Goal: Task Accomplishment & Management: Use online tool/utility

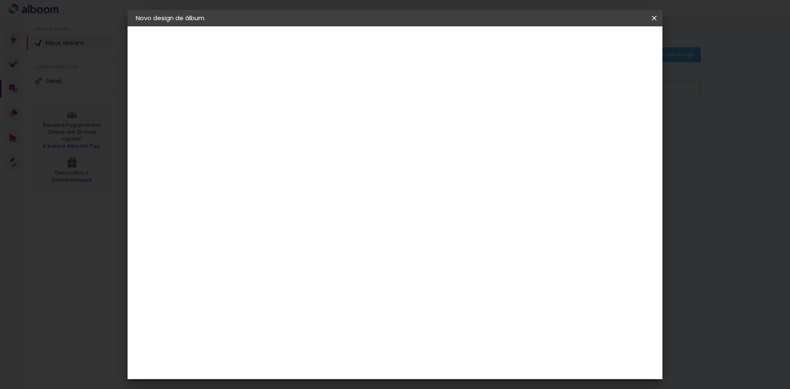
type input "s"
type input "STEFANI"
type paper-input "STEFANI"
click at [0, 0] on slot "Avançar" at bounding box center [0, 0] width 0 height 0
click at [326, 162] on div at bounding box center [291, 162] width 83 height 1
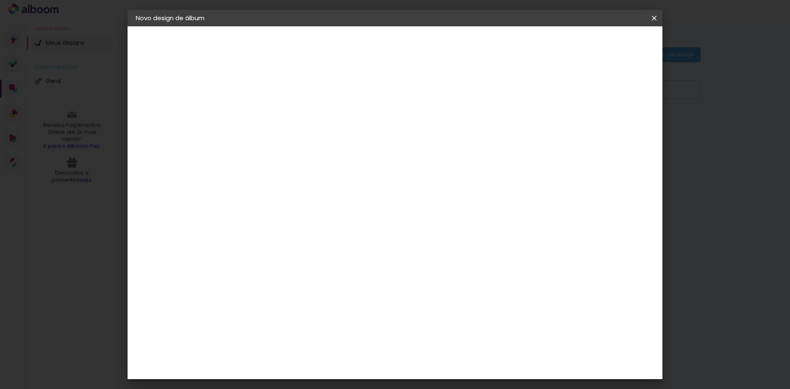
click at [320, 137] on div at bounding box center [291, 137] width 83 height 1
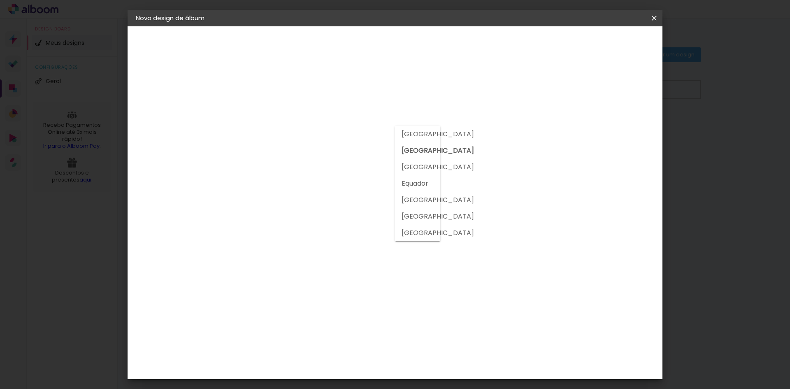
click at [317, 154] on input at bounding box center [291, 157] width 83 height 10
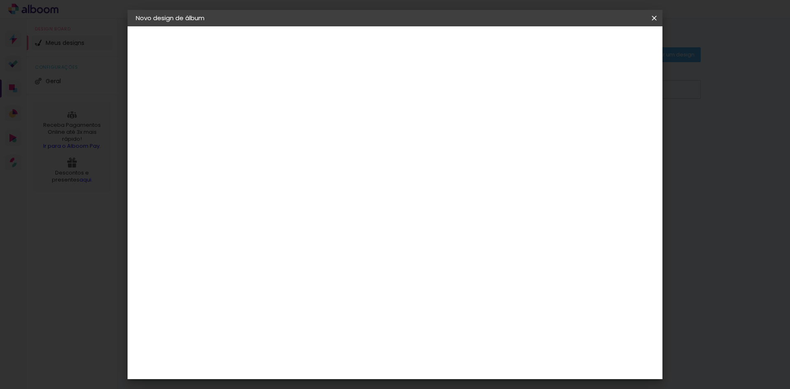
drag, startPoint x: 317, startPoint y: 154, endPoint x: 313, endPoint y: 152, distance: 4.4
click at [313, 152] on input at bounding box center [291, 157] width 83 height 10
type input "QUAL"
type paper-input "QUAL"
click at [319, 180] on paper-item "Quality" at bounding box center [283, 186] width 72 height 18
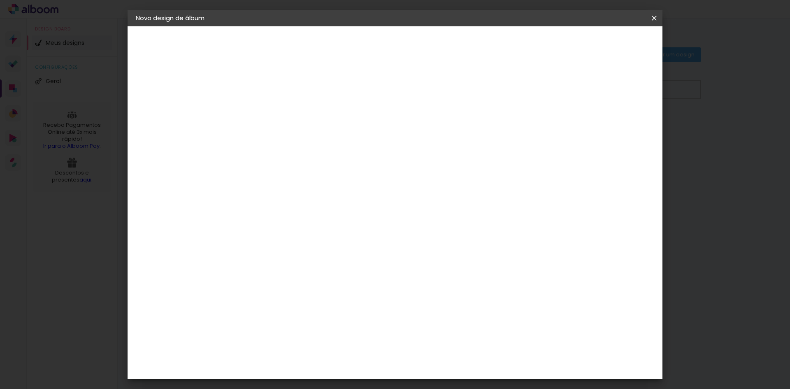
click at [0, 0] on slot "Avançar" at bounding box center [0, 0] width 0 height 0
click at [303, 137] on input "text" at bounding box center [286, 143] width 32 height 13
click at [471, 131] on paper-item "Encadernados" at bounding box center [448, 136] width 165 height 16
click at [371, 139] on input "Encadernados" at bounding box center [320, 135] width 101 height 13
click at [0, 0] on slot "GraphicBook" at bounding box center [0, 0] width 0 height 0
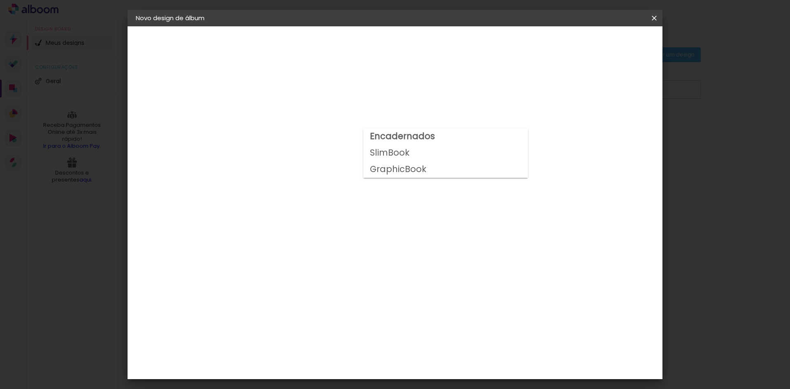
type input "GraphicBook"
click at [326, 361] on span "24 × 30" at bounding box center [307, 369] width 38 height 17
click at [0, 0] on slot "Avançar" at bounding box center [0, 0] width 0 height 0
click at [557, 90] on div at bounding box center [552, 88] width 7 height 7
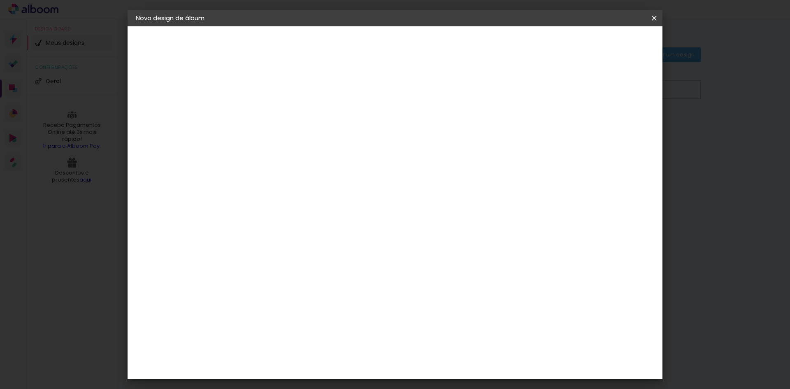
type paper-checkbox "on"
click at [603, 42] on span "Iniciar design" at bounding box center [584, 44] width 37 height 6
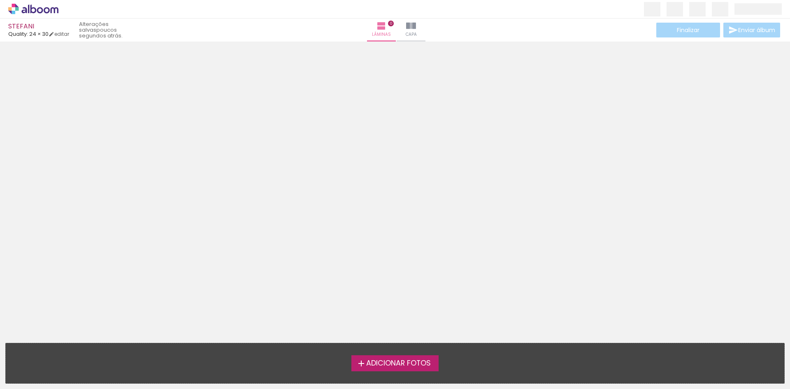
click at [393, 361] on span "Adicionar Fotos" at bounding box center [398, 363] width 65 height 7
click at [0, 0] on input "file" at bounding box center [0, 0] width 0 height 0
click at [385, 366] on span "Adicionar Fotos" at bounding box center [398, 363] width 65 height 7
click at [0, 0] on input "file" at bounding box center [0, 0] width 0 height 0
click at [398, 357] on label "Adicionar Fotos" at bounding box center [396, 363] width 88 height 16
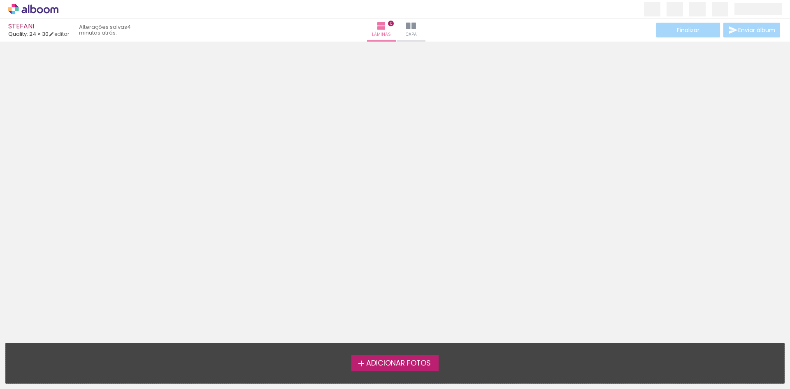
click at [0, 0] on input "file" at bounding box center [0, 0] width 0 height 0
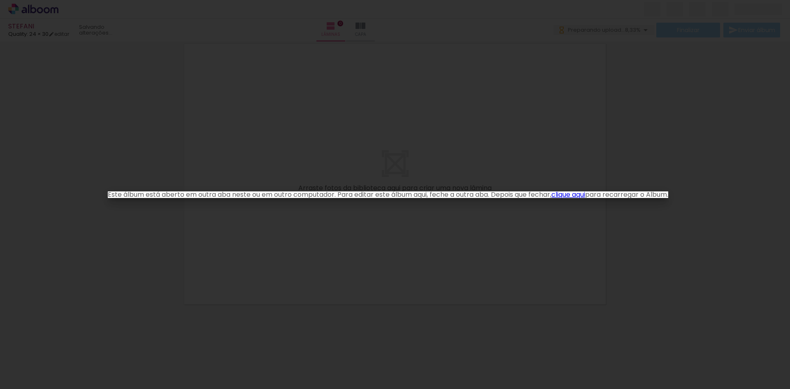
drag, startPoint x: 348, startPoint y: 173, endPoint x: 367, endPoint y: 176, distance: 19.1
click at [349, 173] on iron-overlay-backdrop at bounding box center [395, 194] width 790 height 389
click at [583, 197] on link "clique aqui" at bounding box center [569, 194] width 34 height 9
